Goal: Navigation & Orientation: Find specific page/section

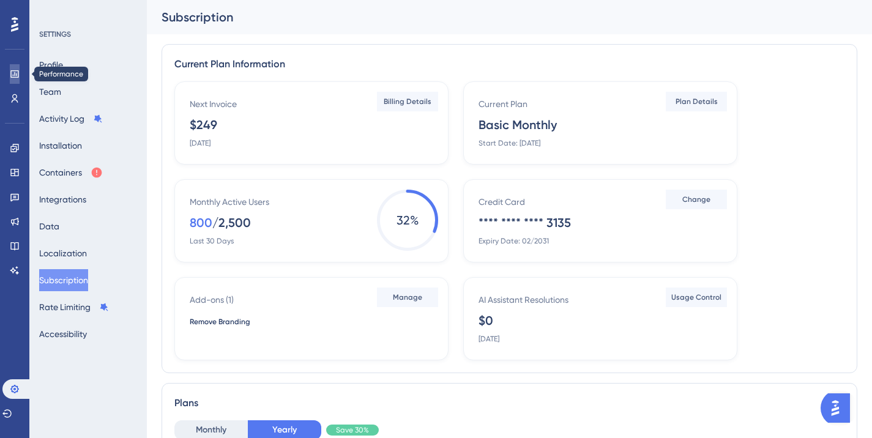
click at [11, 73] on icon at bounding box center [14, 73] width 8 height 7
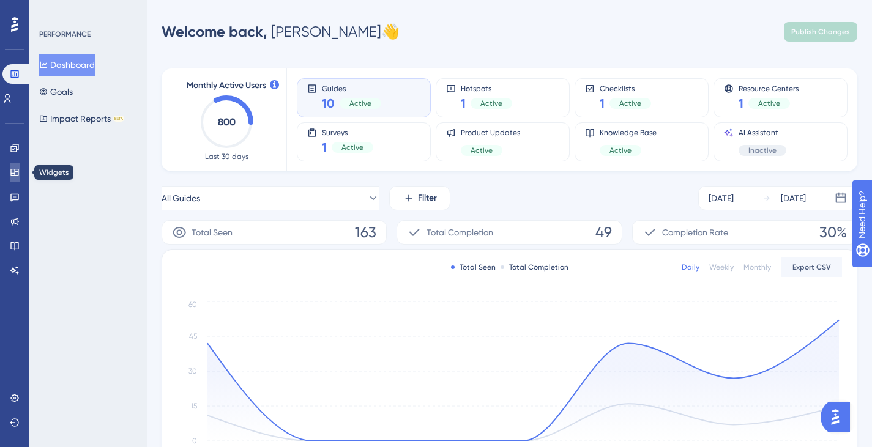
click at [20, 171] on link at bounding box center [15, 173] width 10 height 20
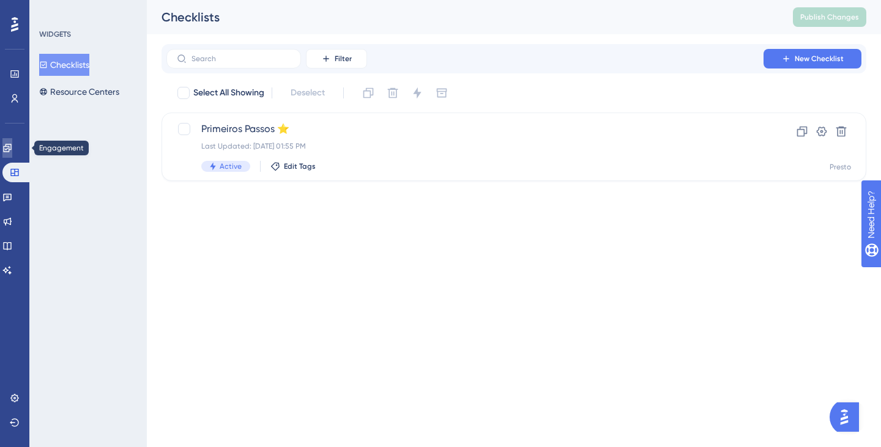
click at [11, 145] on icon at bounding box center [7, 148] width 8 height 8
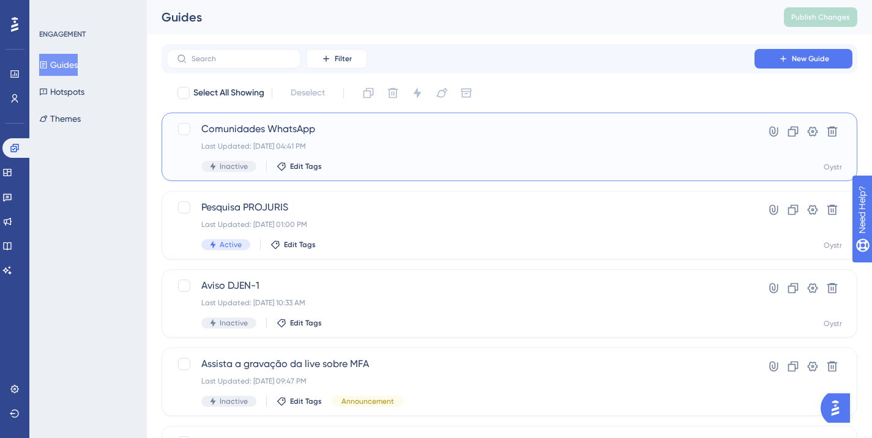
click at [322, 120] on div "Comunidades WhatsApp Last Updated: [DATE] 04:41 PM Inactive Edit Tags Hyperlink…" at bounding box center [508, 147] width 695 height 68
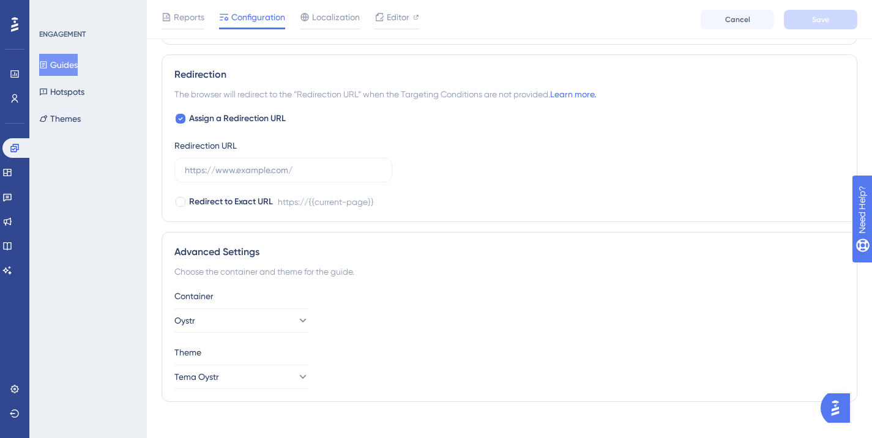
scroll to position [859, 0]
